Goal: Information Seeking & Learning: Learn about a topic

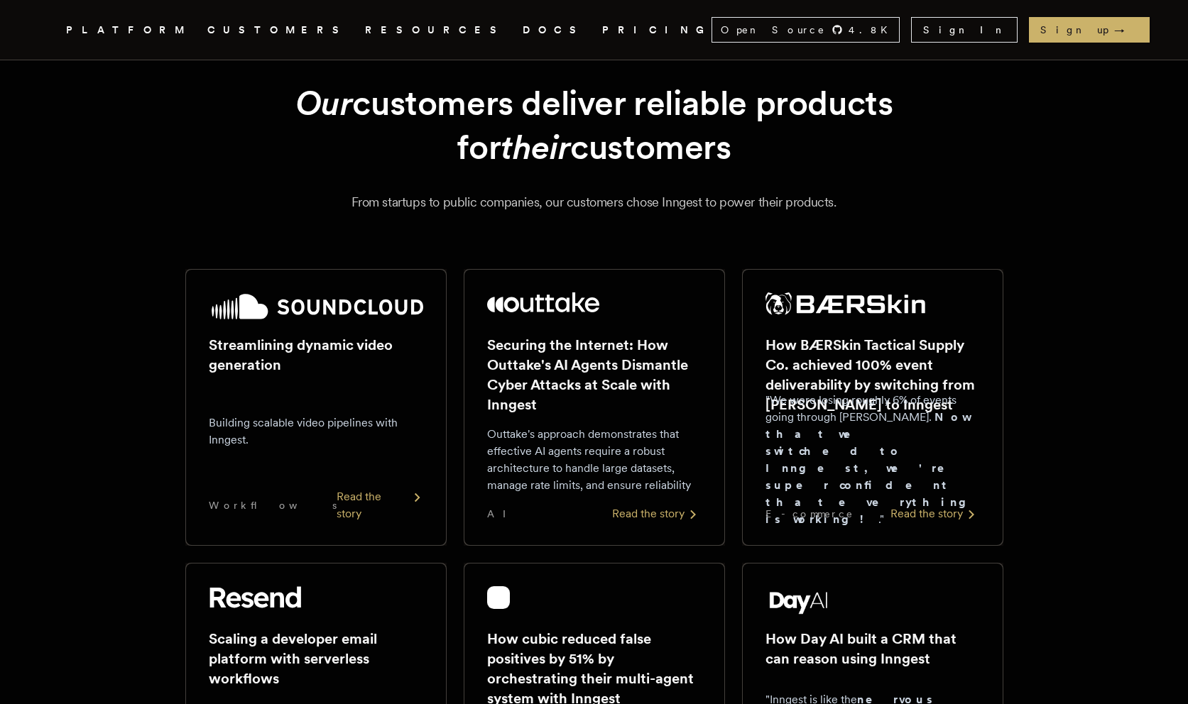
scroll to position [45, 0]
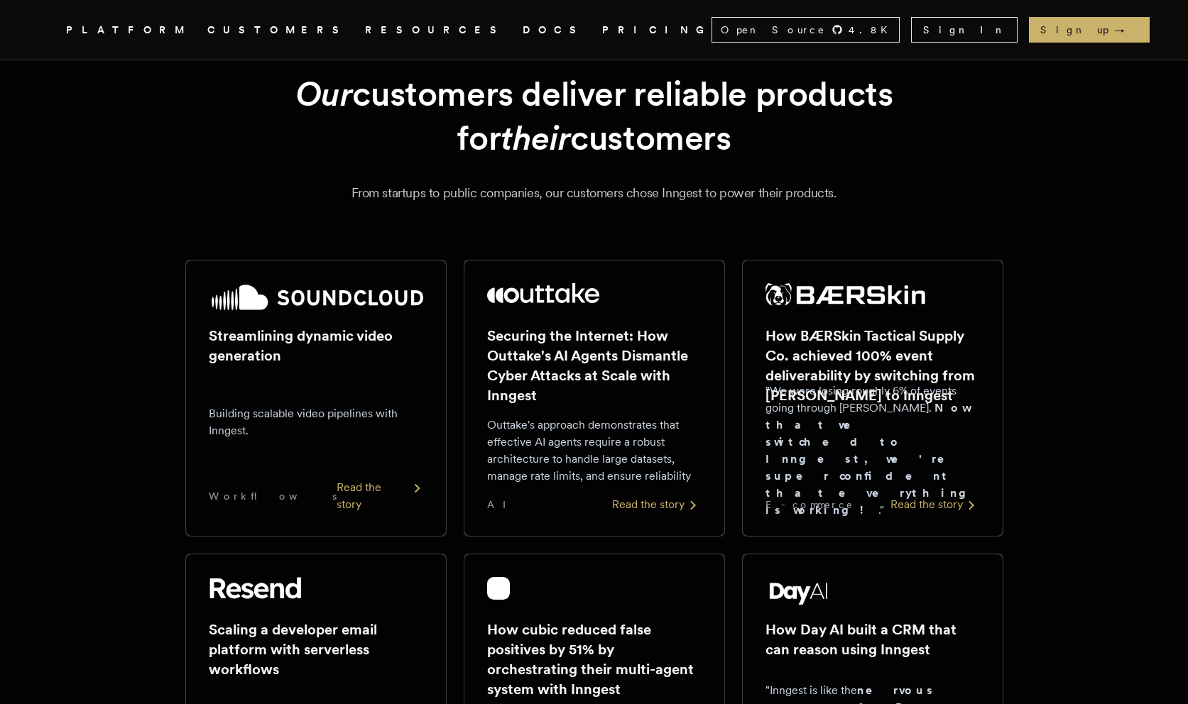
click at [374, 510] on div "Read the story" at bounding box center [379, 496] width 87 height 34
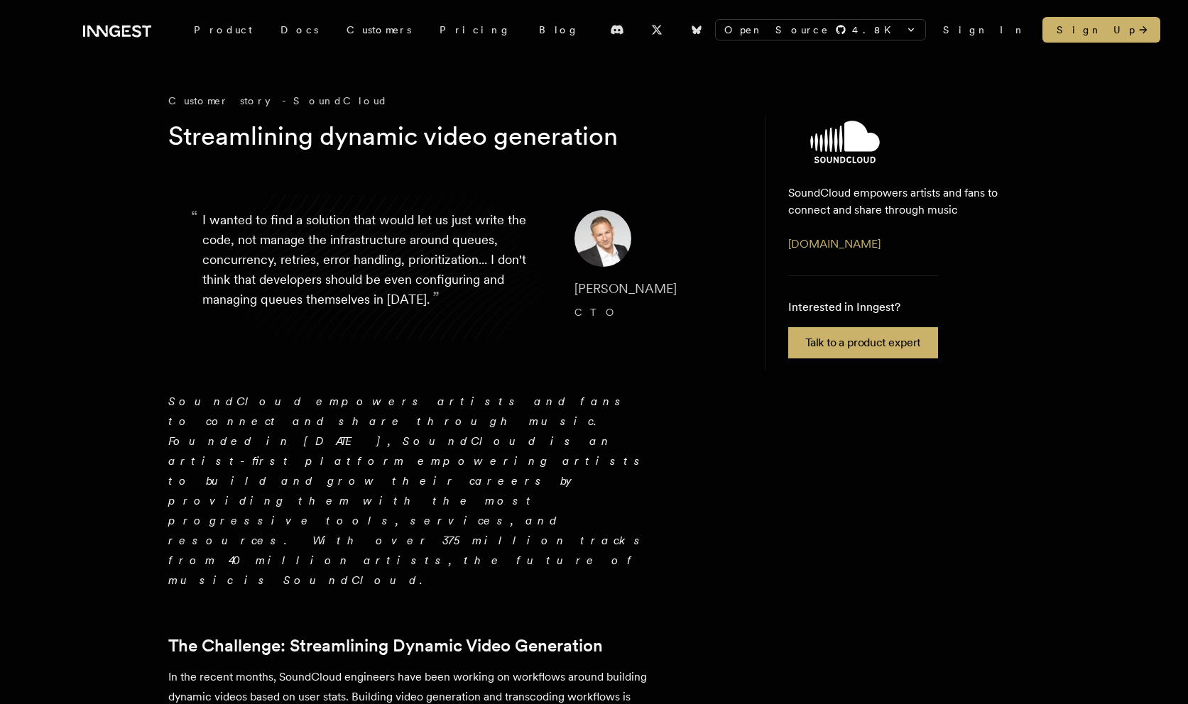
scroll to position [67, 0]
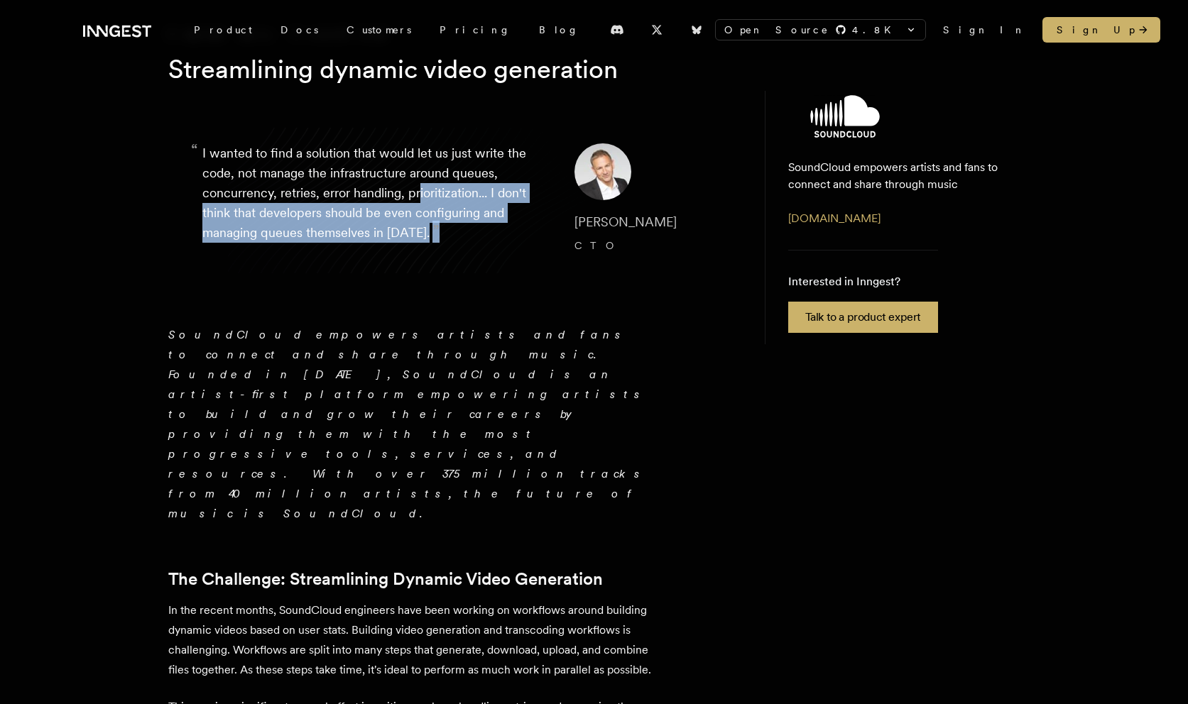
drag, startPoint x: 418, startPoint y: 202, endPoint x: 414, endPoint y: 257, distance: 55.5
click at [414, 257] on blockquote "“ I wanted to find a solution that would let us just write the code, not manage…" at bounding box center [452, 200] width 568 height 182
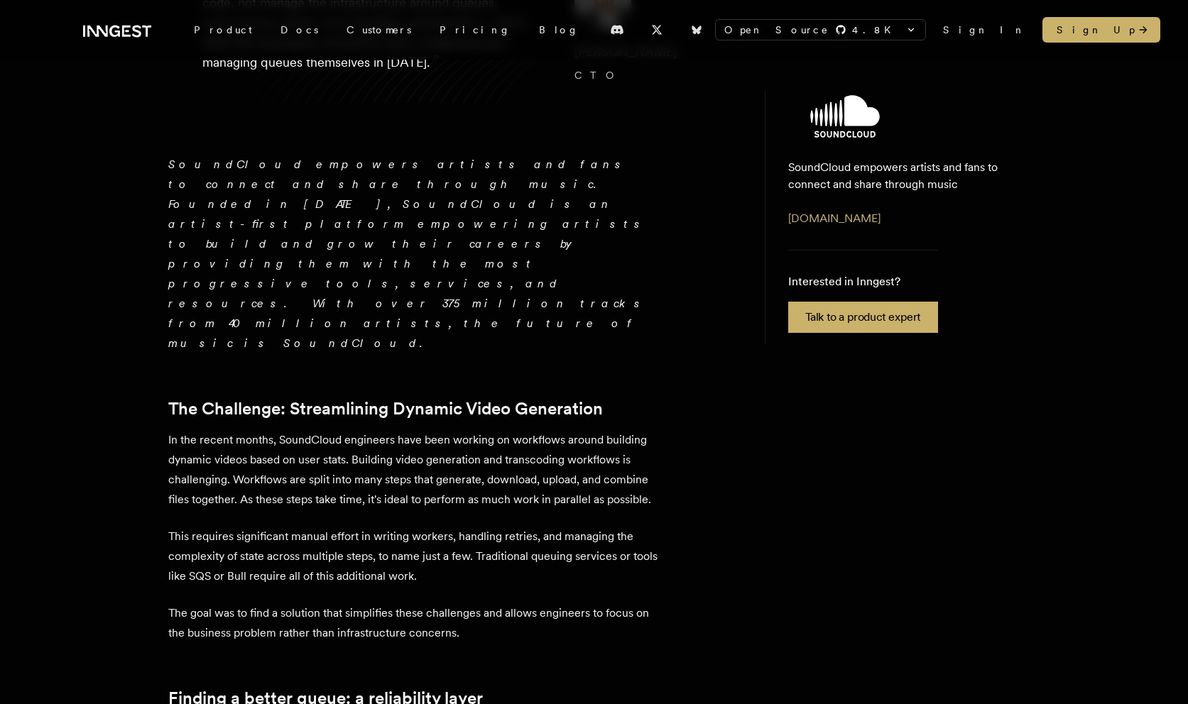
scroll to position [290, 0]
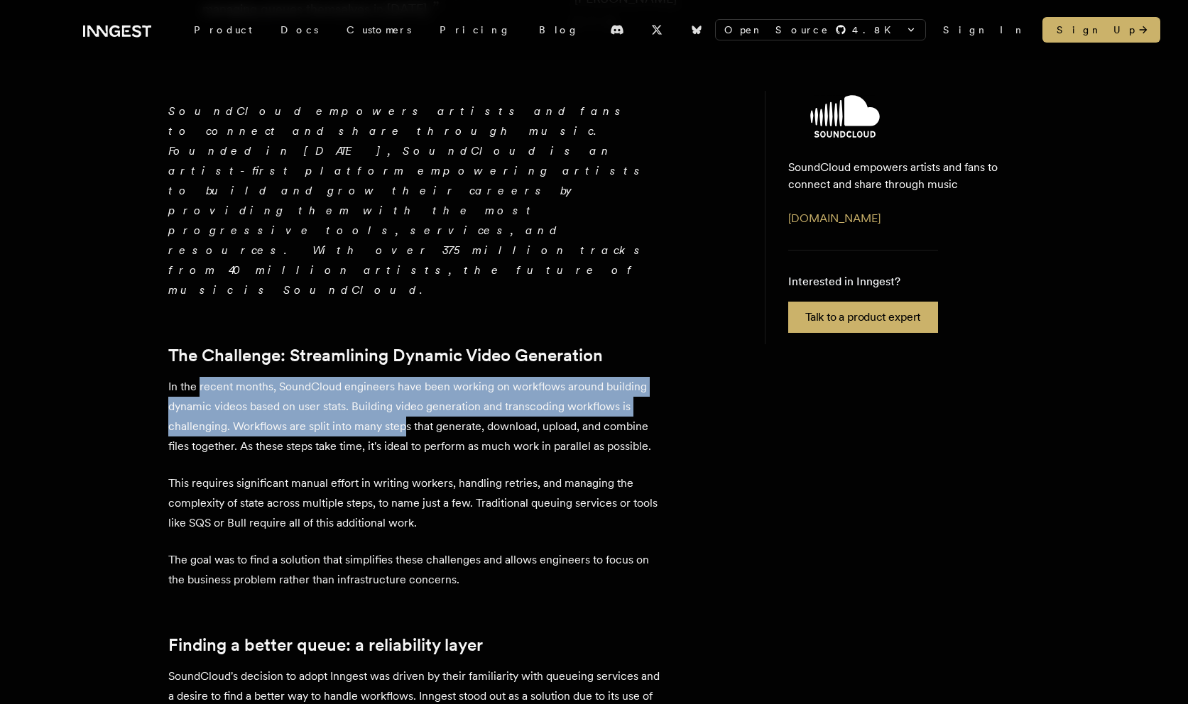
drag, startPoint x: 199, startPoint y: 268, endPoint x: 402, endPoint y: 303, distance: 206.1
click at [402, 377] on p "In the recent months, SoundCloud engineers have been working on workflows aroun…" at bounding box center [416, 417] width 497 height 80
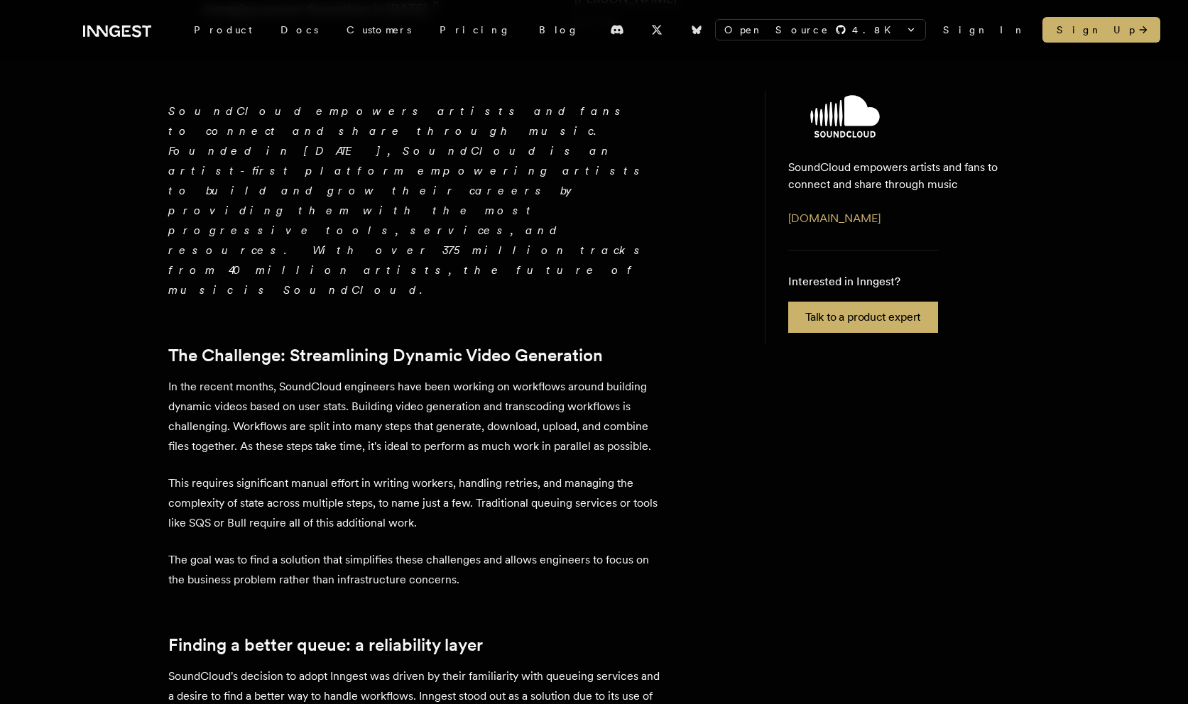
click at [379, 377] on p "In the recent months, SoundCloud engineers have been working on workflows aroun…" at bounding box center [416, 417] width 497 height 80
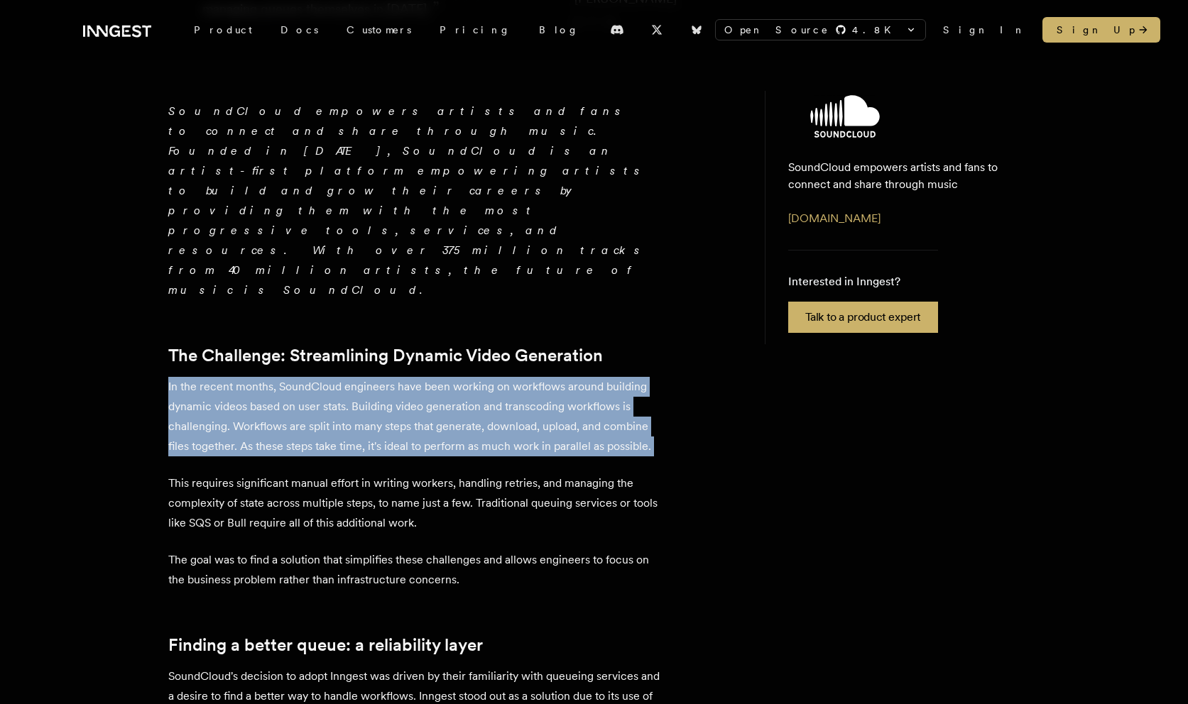
click at [379, 377] on p "In the recent months, SoundCloud engineers have been working on workflows aroun…" at bounding box center [416, 417] width 497 height 80
click at [300, 377] on p "In the recent months, SoundCloud engineers have been working on workflows aroun…" at bounding box center [416, 417] width 497 height 80
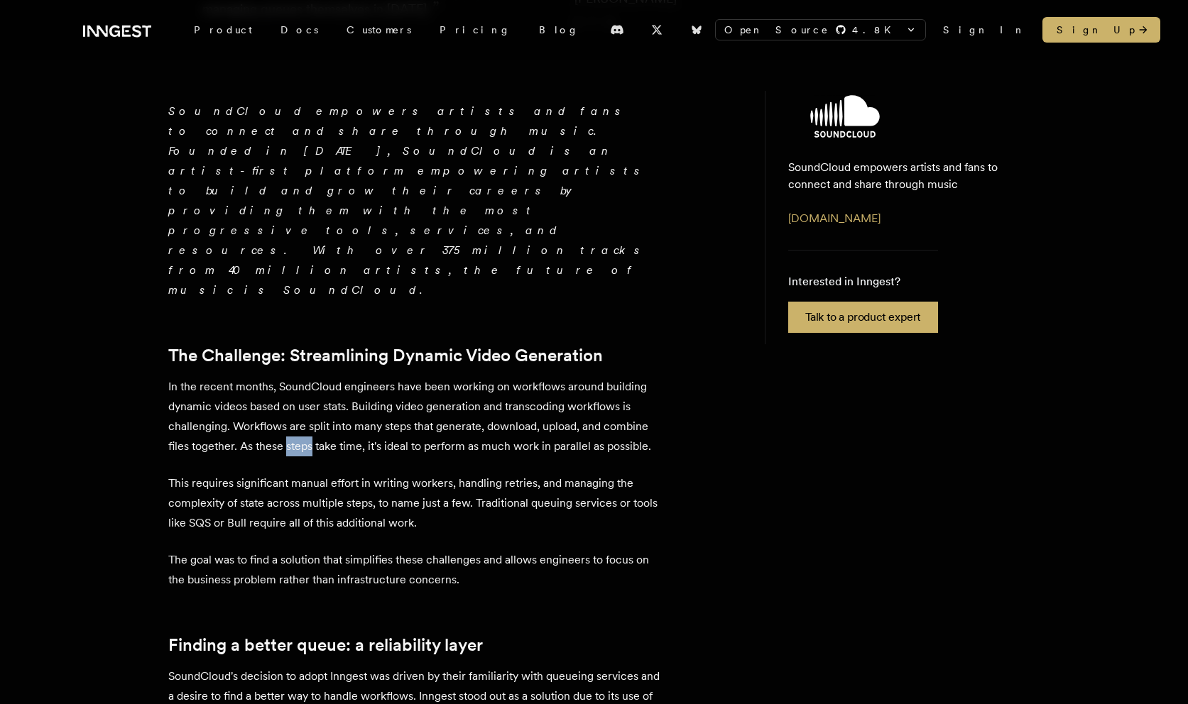
click at [300, 377] on p "In the recent months, SoundCloud engineers have been working on workflows aroun…" at bounding box center [416, 417] width 497 height 80
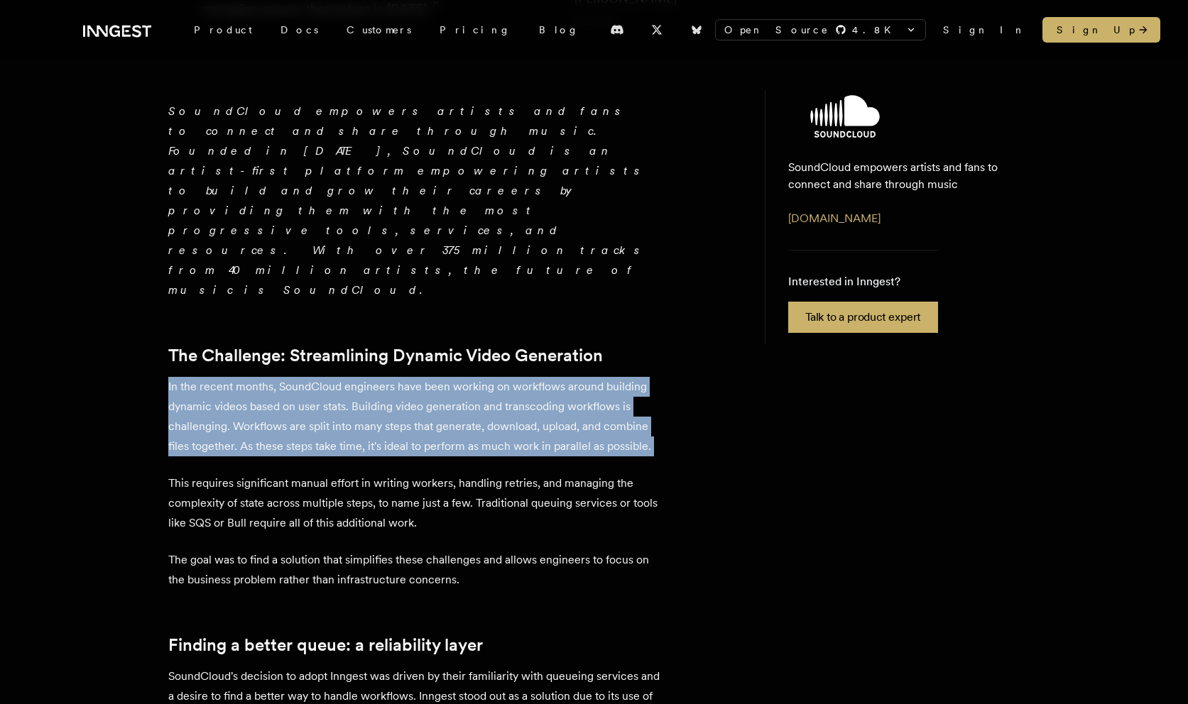
click at [300, 377] on p "In the recent months, SoundCloud engineers have been working on workflows aroun…" at bounding box center [416, 417] width 497 height 80
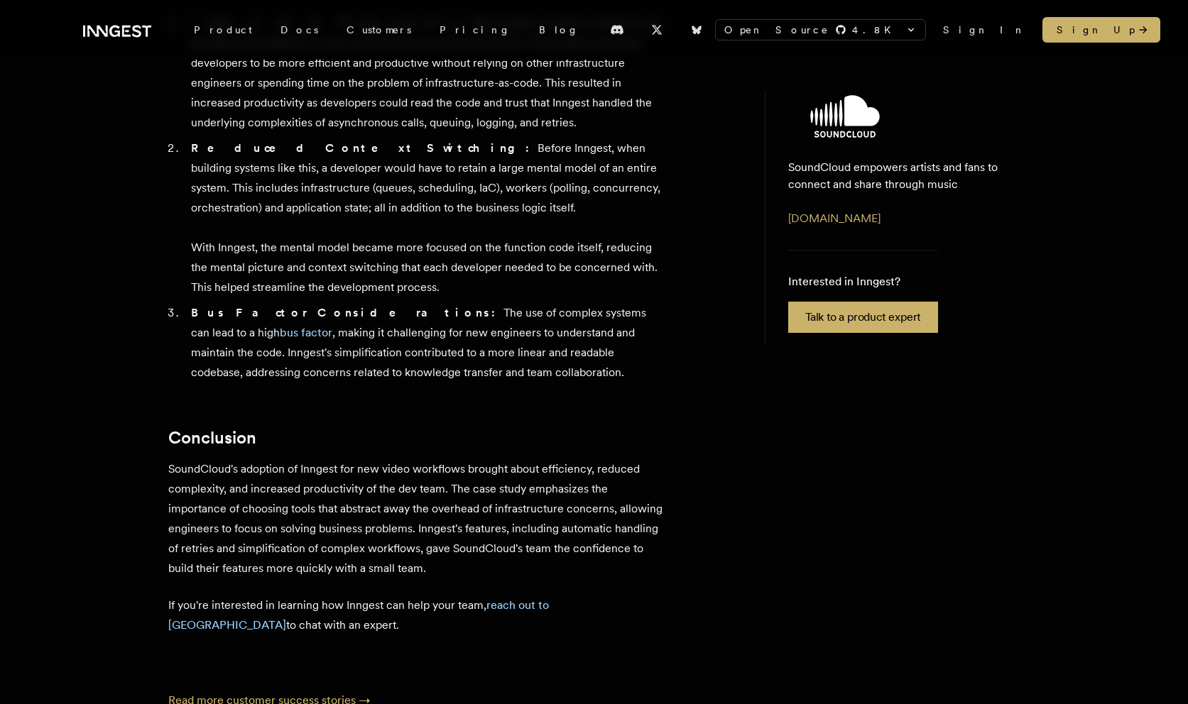
scroll to position [1968, 0]
